Goal: Book appointment/travel/reservation

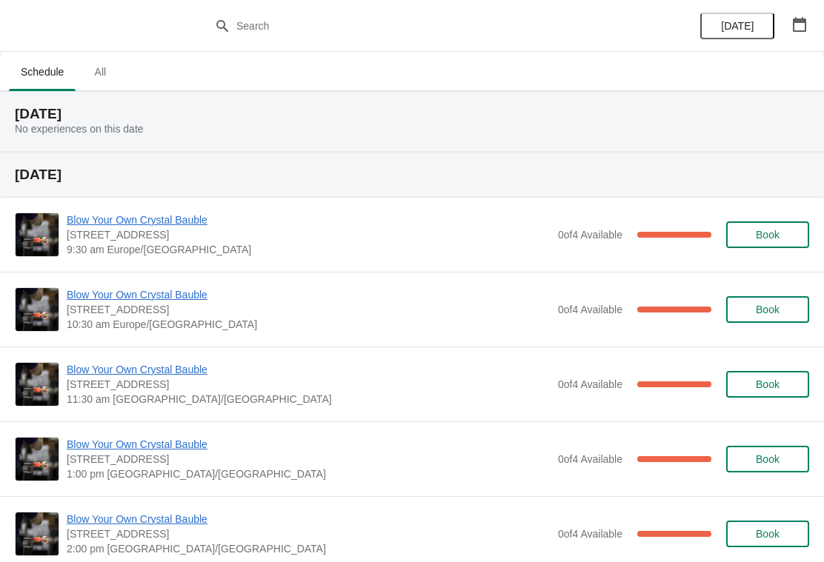
click at [797, 29] on icon "button" at bounding box center [799, 24] width 15 height 15
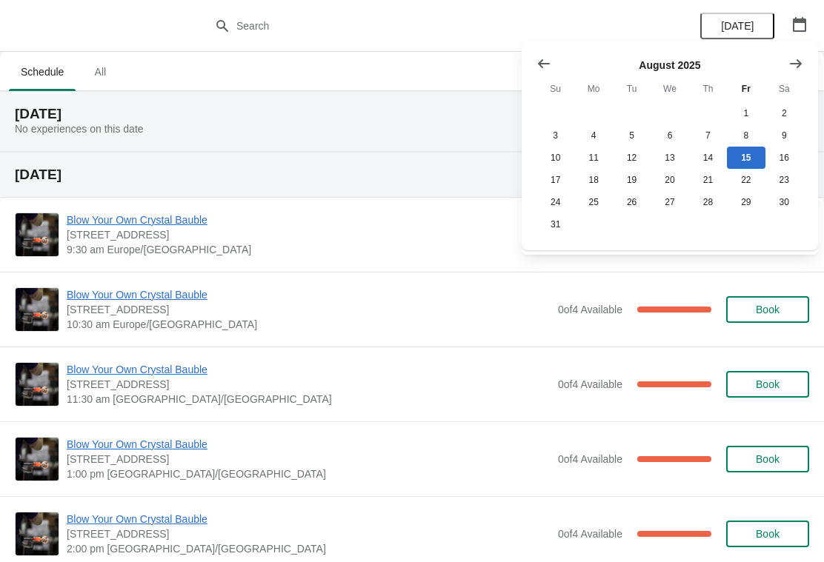
click at [792, 64] on icon "Show next month, September 2025" at bounding box center [795, 63] width 15 height 15
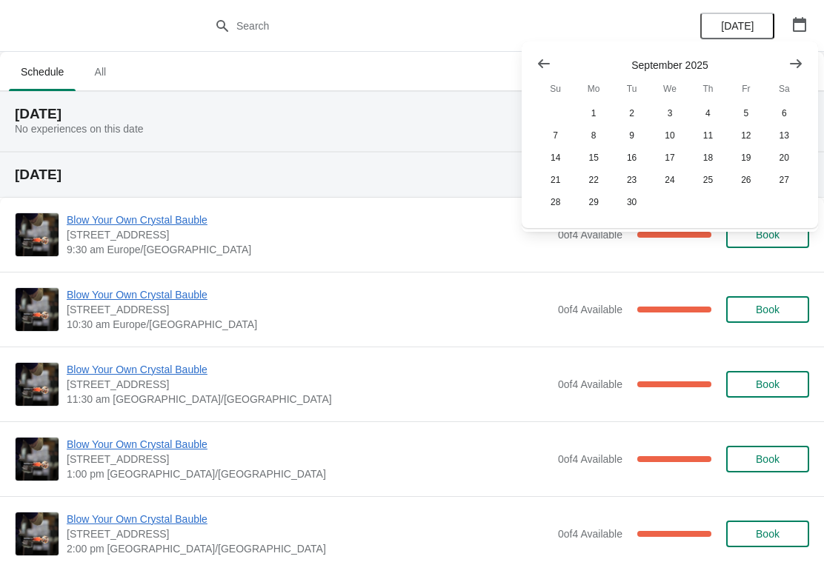
click at [797, 67] on icon "Show next month, October 2025" at bounding box center [796, 63] width 12 height 9
click at [799, 62] on icon "Show next month, November 2025" at bounding box center [795, 63] width 15 height 15
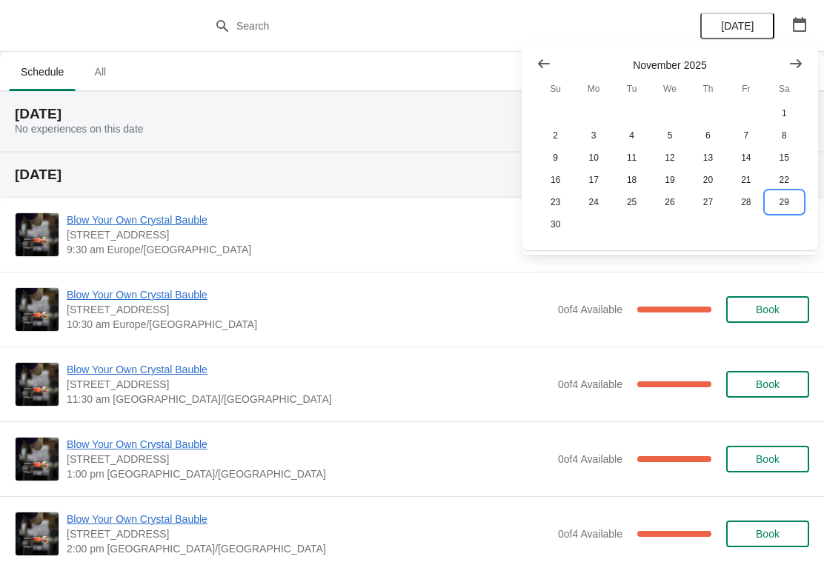
click at [789, 203] on button "29" at bounding box center [784, 202] width 38 height 22
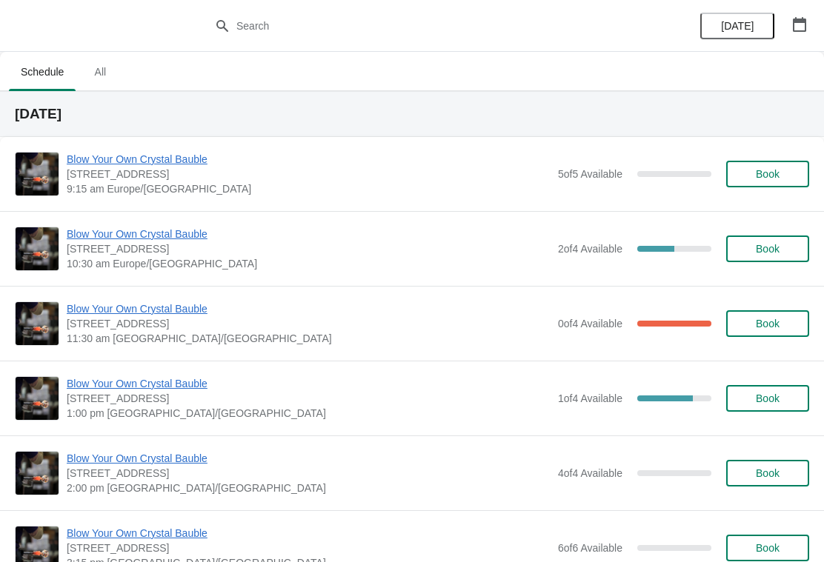
click at [768, 168] on span "Book" at bounding box center [768, 174] width 24 height 12
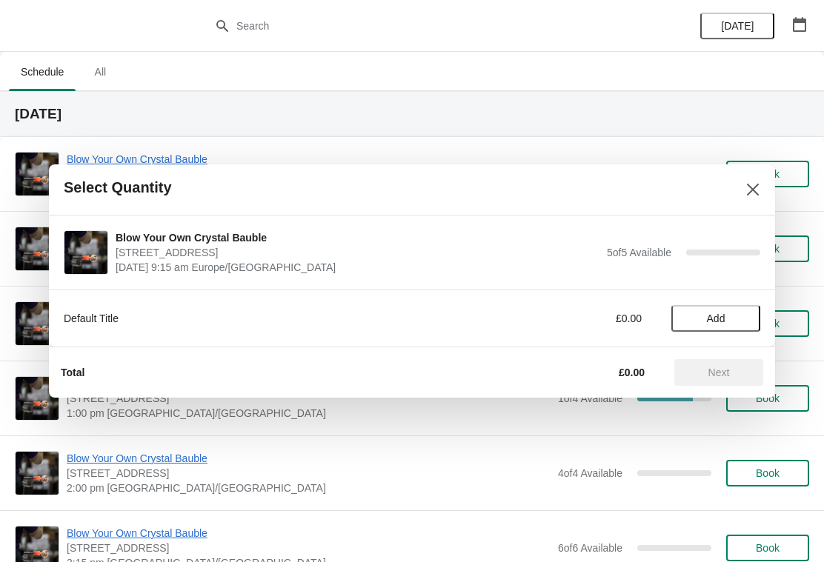
click at [739, 316] on span "Add" at bounding box center [716, 319] width 62 height 12
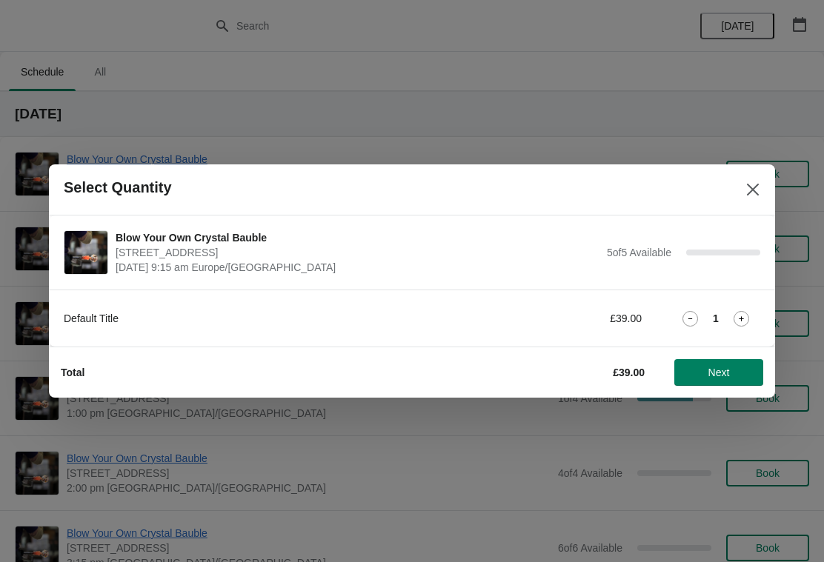
click at [742, 319] on icon at bounding box center [741, 318] width 5 height 5
click at [737, 363] on button "Next" at bounding box center [718, 372] width 89 height 27
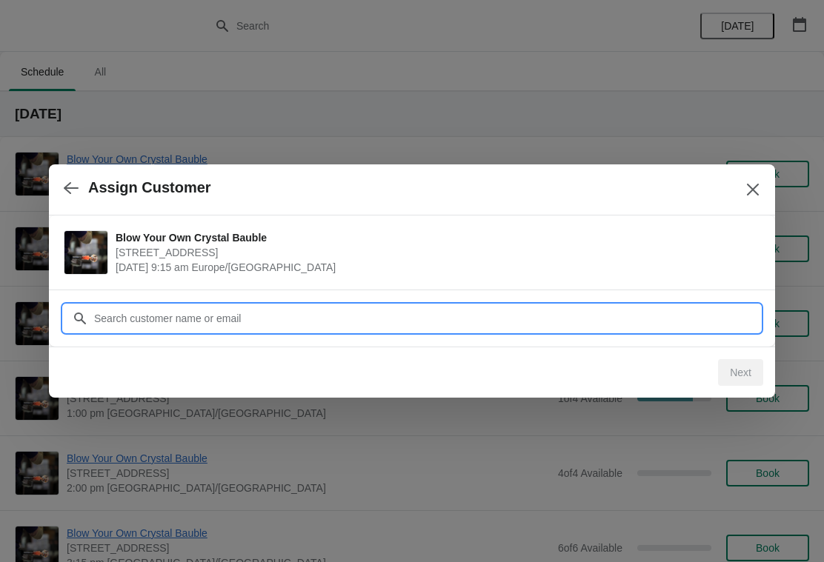
click at [319, 325] on input "Customer" at bounding box center [426, 318] width 667 height 27
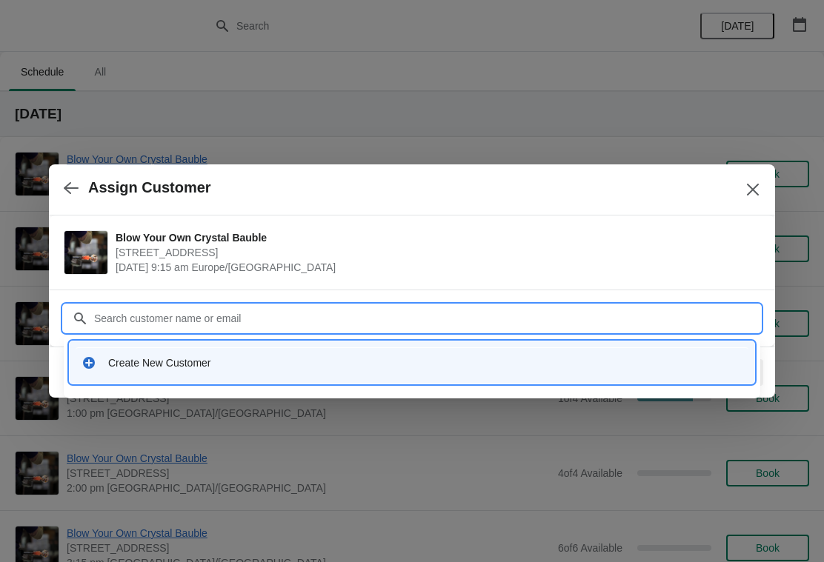
click at [92, 365] on icon at bounding box center [89, 363] width 12 height 12
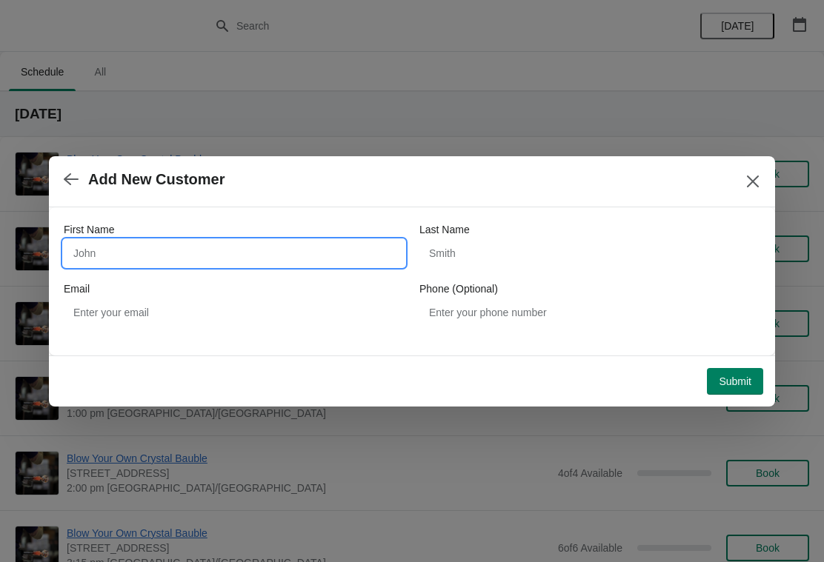
click at [149, 255] on input "First Name" at bounding box center [234, 253] width 341 height 27
type input "Jacqui"
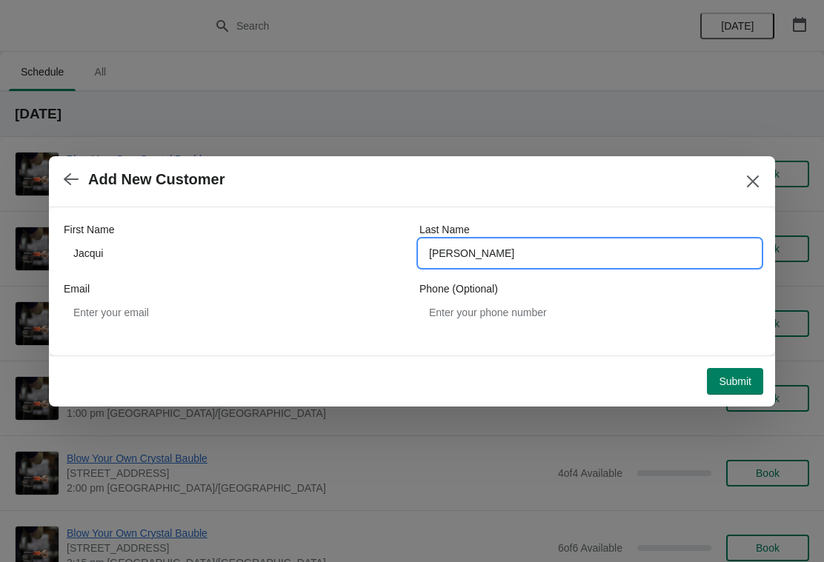
type input "[PERSON_NAME]"
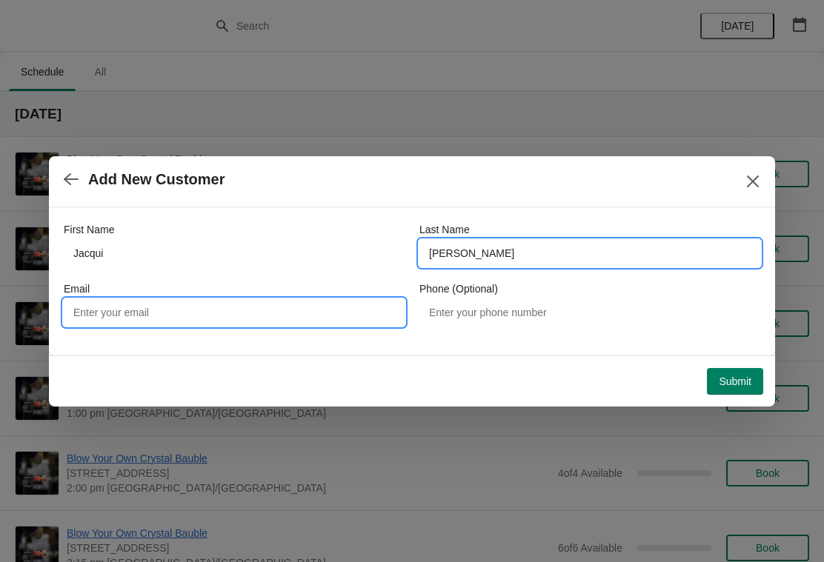
click at [107, 311] on input "Email" at bounding box center [234, 312] width 341 height 27
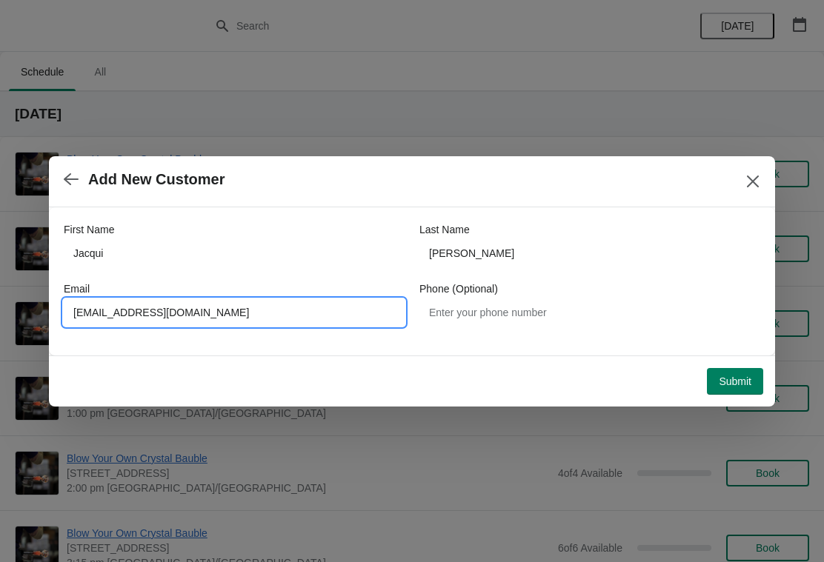
type input "[EMAIL_ADDRESS][DOMAIN_NAME]"
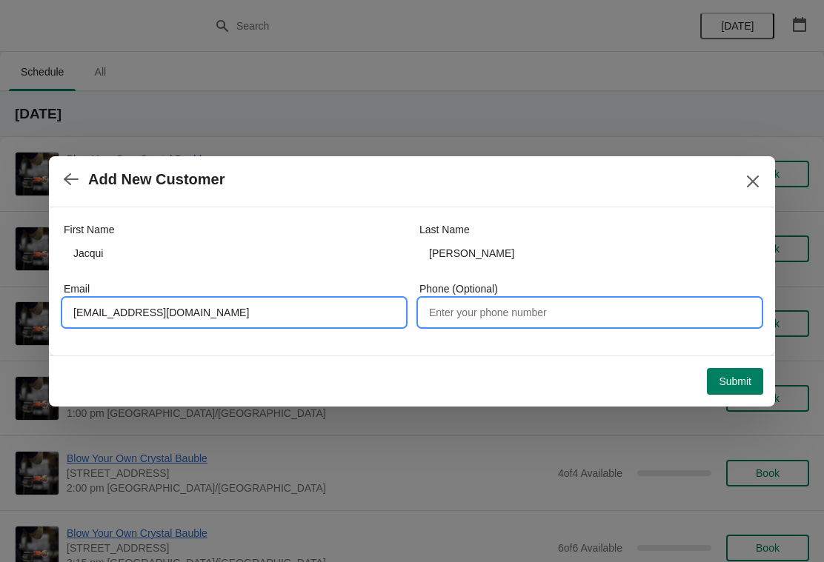
click at [536, 314] on input "Phone (Optional)" at bounding box center [589, 312] width 341 height 27
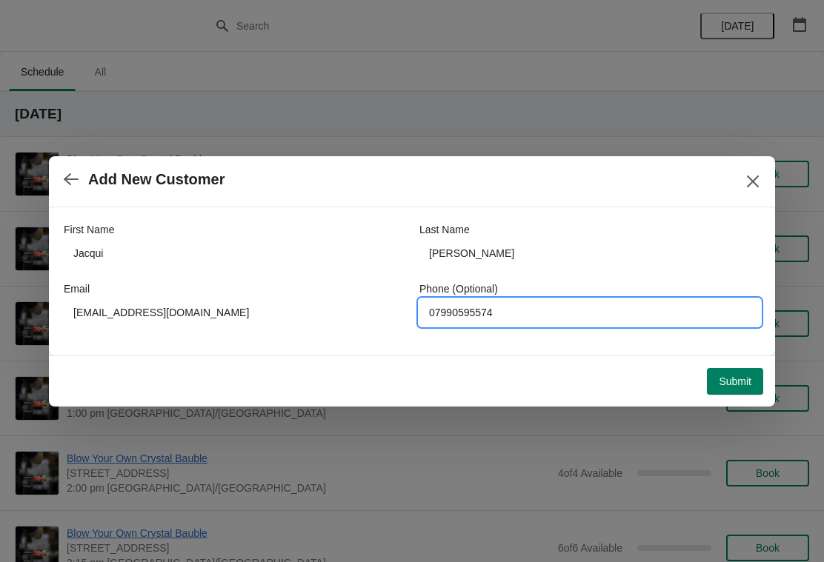
type input "07990595574"
click at [737, 382] on span "Submit" at bounding box center [735, 382] width 33 height 12
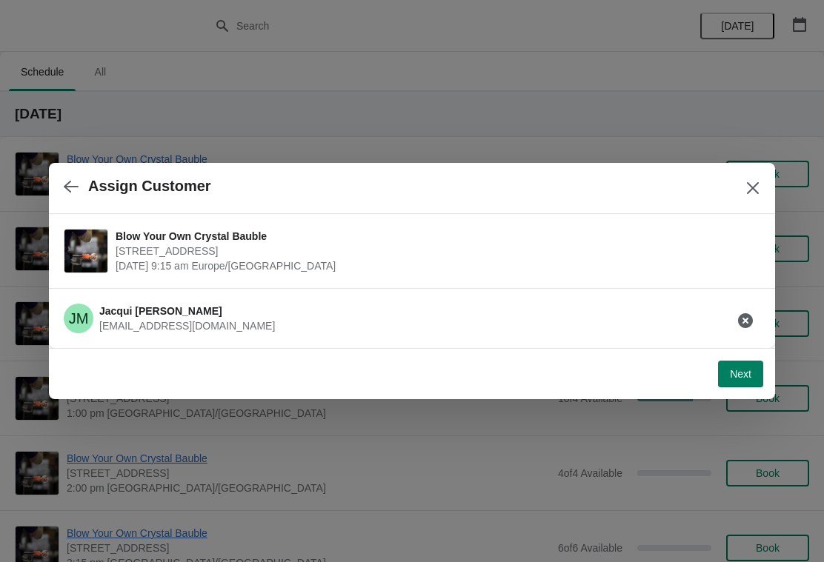
click at [748, 383] on button "Next" at bounding box center [740, 374] width 45 height 27
select select "Yes, I will collect"
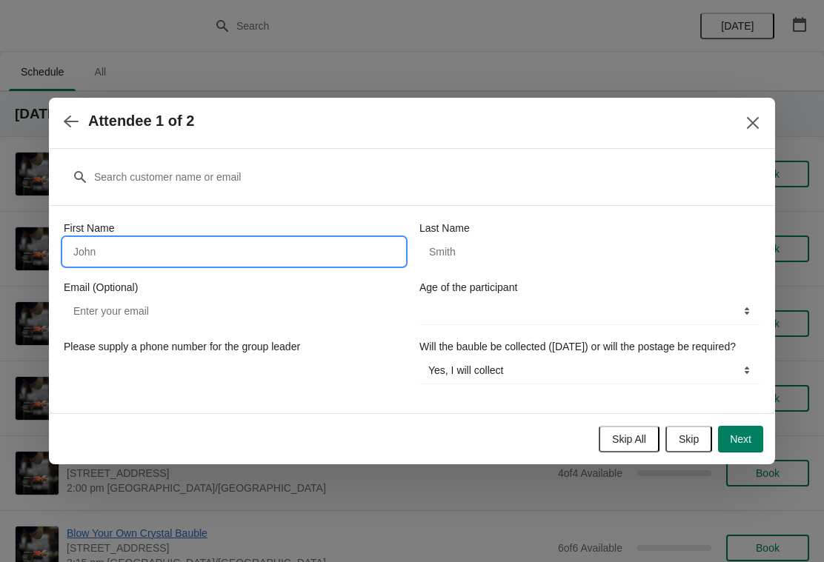
click at [258, 239] on input "First Name" at bounding box center [234, 252] width 341 height 27
type input "[PERSON_NAME]"
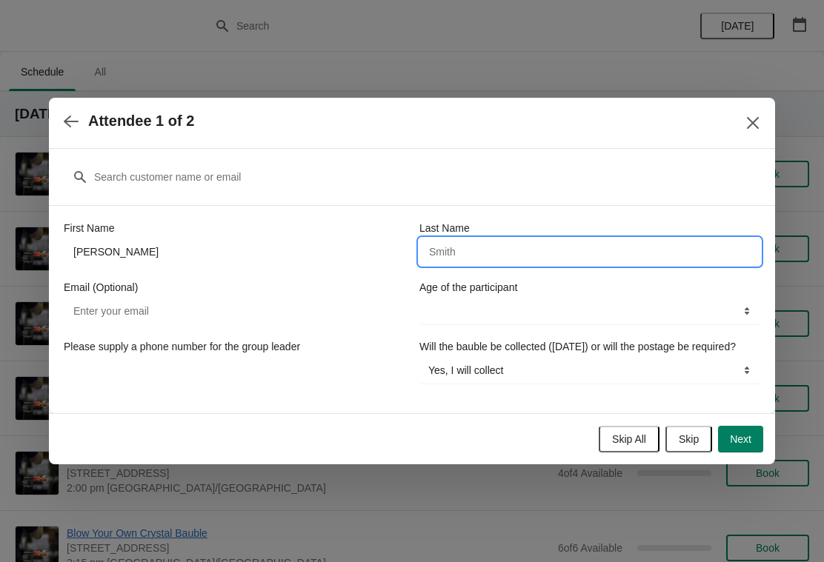
type input "M"
type input "[PERSON_NAME]"
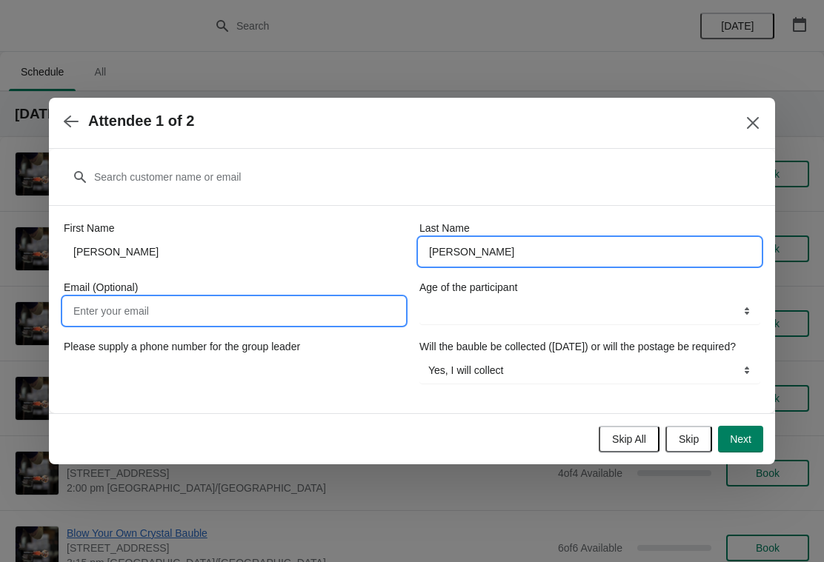
click at [313, 312] on input "Email (Optional)" at bounding box center [234, 311] width 341 height 27
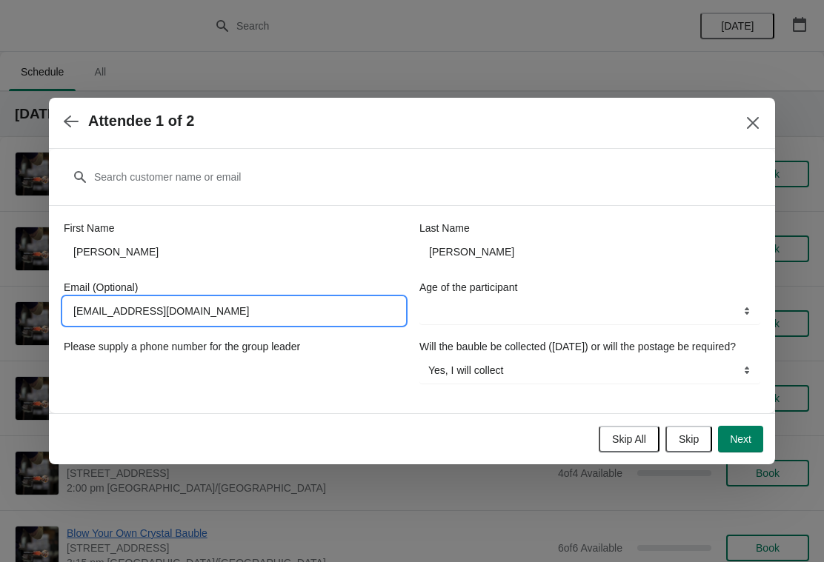
type input "[EMAIL_ADDRESS][DOMAIN_NAME]"
click at [564, 300] on select "8-12 years 13-17 years 18 years and over" at bounding box center [589, 311] width 341 height 27
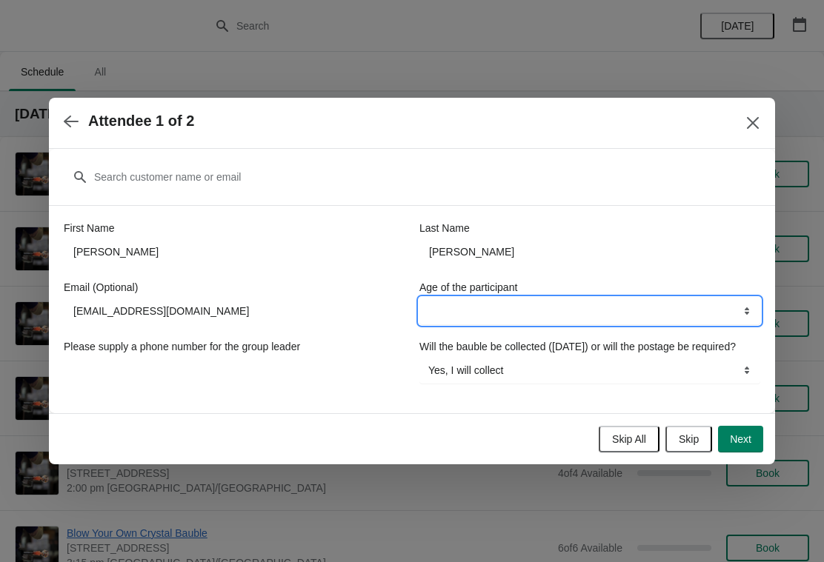
select select "18 years and over"
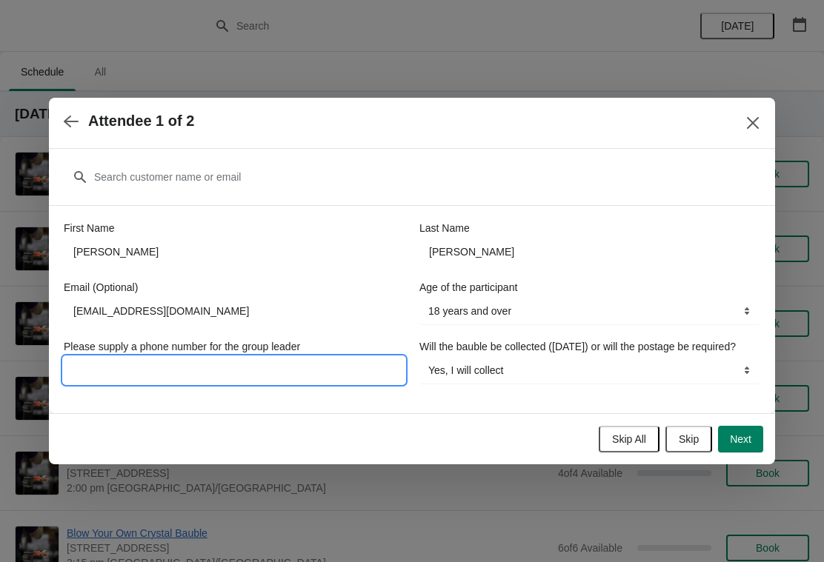
click at [318, 362] on input "Please supply a phone number for the group leader" at bounding box center [234, 370] width 341 height 27
type input "07990595574"
click at [743, 453] on button "Next" at bounding box center [740, 439] width 45 height 27
select select
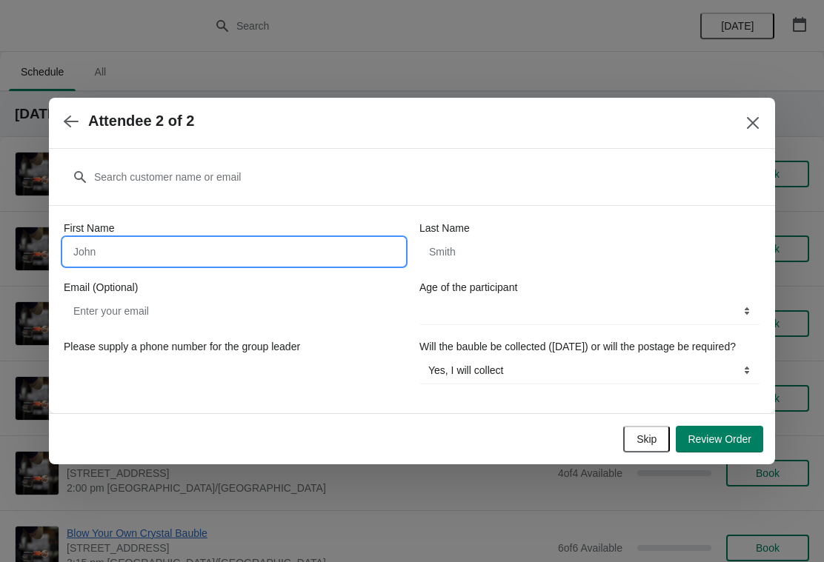
click at [277, 249] on input "First Name" at bounding box center [234, 252] width 341 height 27
type input "[PERSON_NAME]"
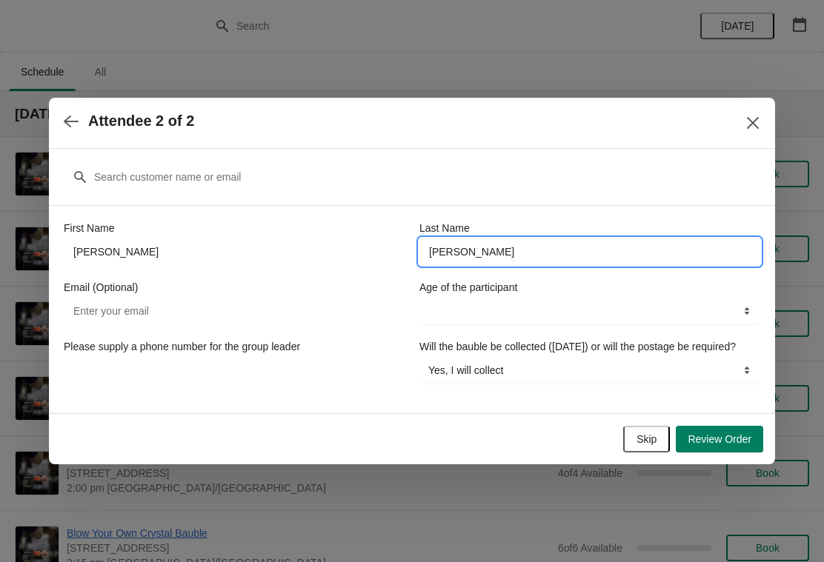
type input "[PERSON_NAME]"
click at [330, 298] on input "Email (Optional)" at bounding box center [234, 311] width 341 height 27
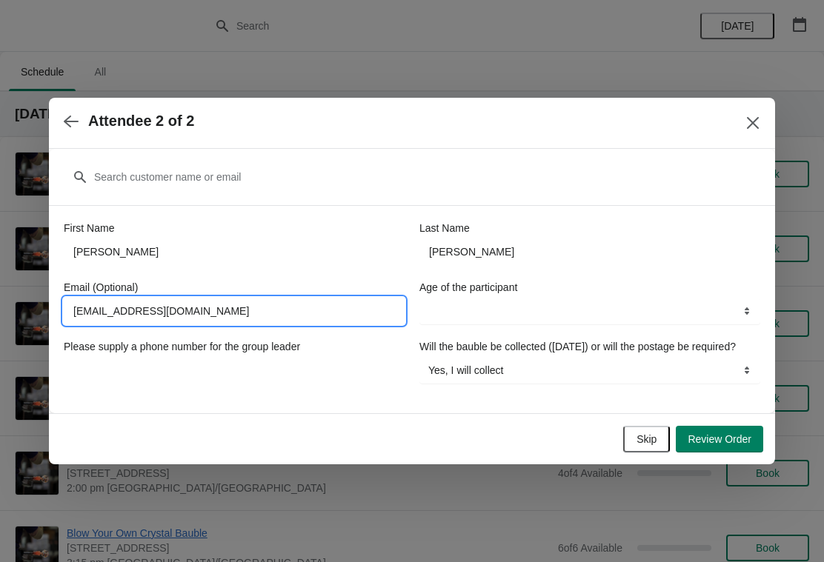
type input "[EMAIL_ADDRESS][DOMAIN_NAME]"
click at [599, 308] on select "8-12 years 13-17 years 18 years and over" at bounding box center [589, 311] width 341 height 27
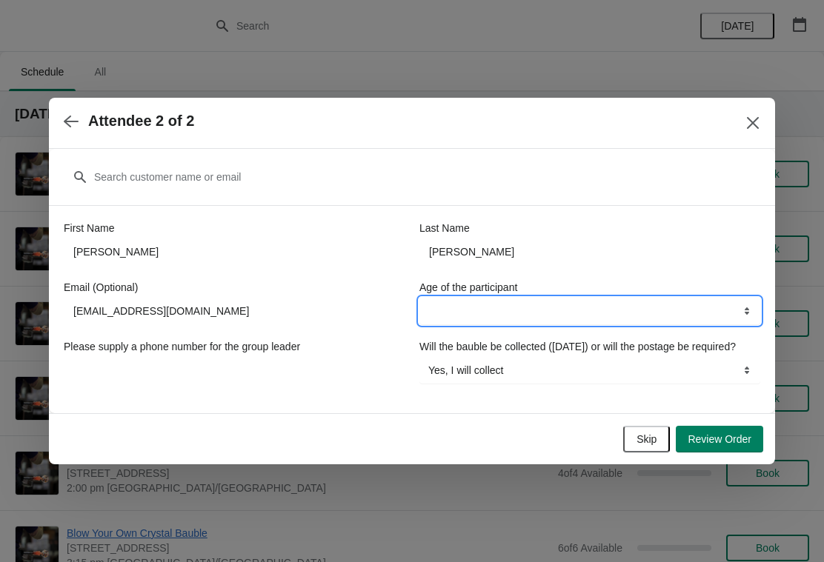
select select "18 years and over"
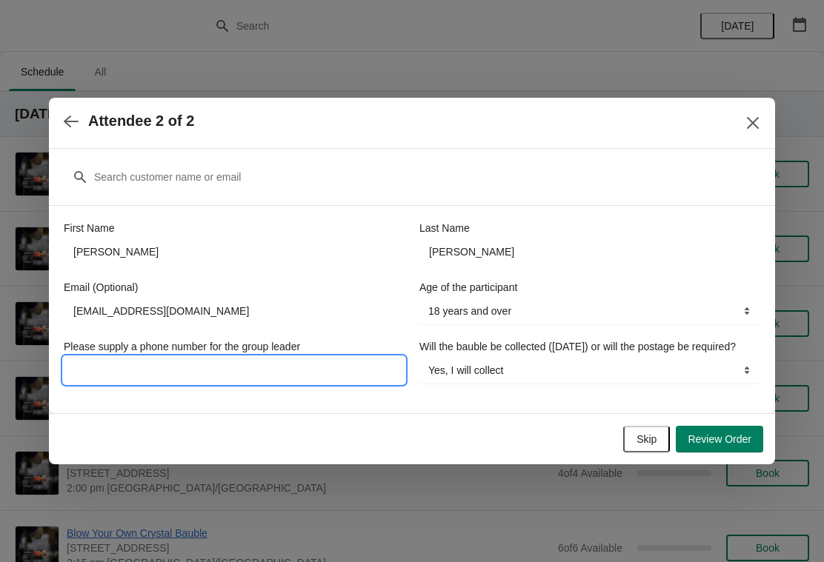
click at [336, 358] on input "Please supply a phone number for the group leader" at bounding box center [234, 370] width 341 height 27
type input "07990595574"
click at [720, 445] on span "Review Order" at bounding box center [720, 439] width 64 height 12
